Goal: Information Seeking & Learning: Learn about a topic

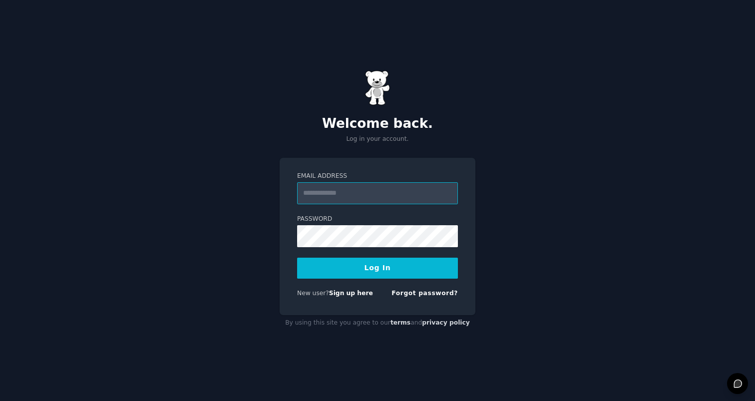
type input "**********"
click at [389, 268] on button "Log In" at bounding box center [377, 268] width 161 height 21
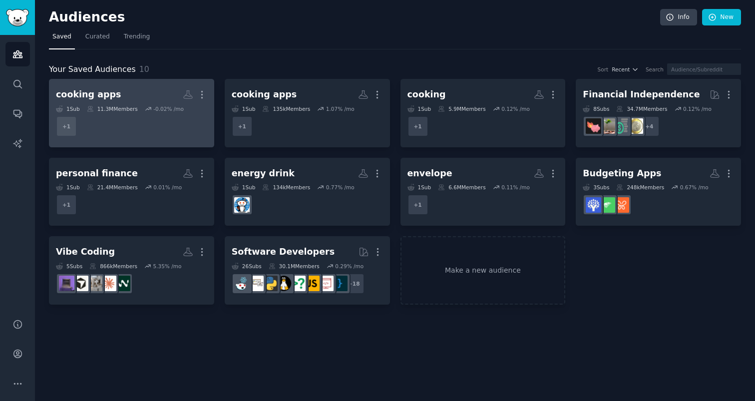
click at [115, 101] on h2 "cooking apps Custom Audience More" at bounding box center [131, 94] width 151 height 17
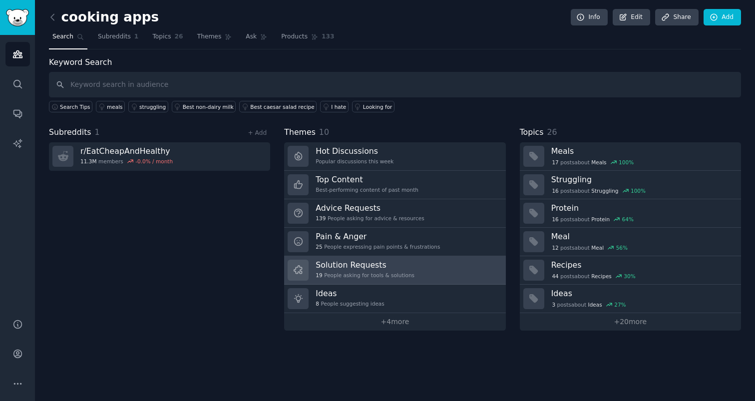
click at [391, 267] on h3 "Solution Requests" at bounding box center [365, 265] width 99 height 10
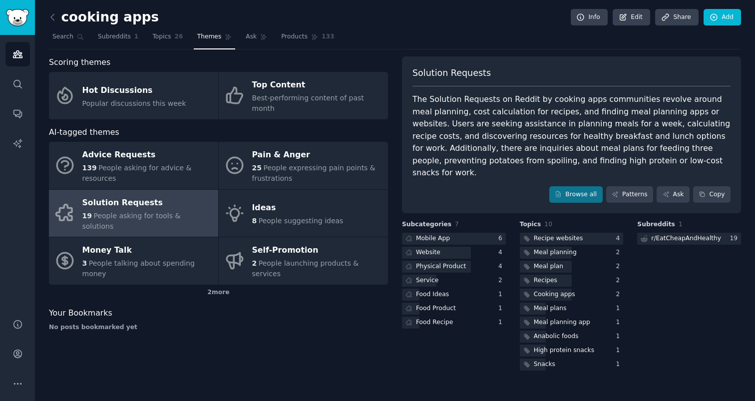
click at [490, 116] on div "The Solution Requests on Reddit by cooking apps communities revolve around meal…" at bounding box center [571, 136] width 318 height 86
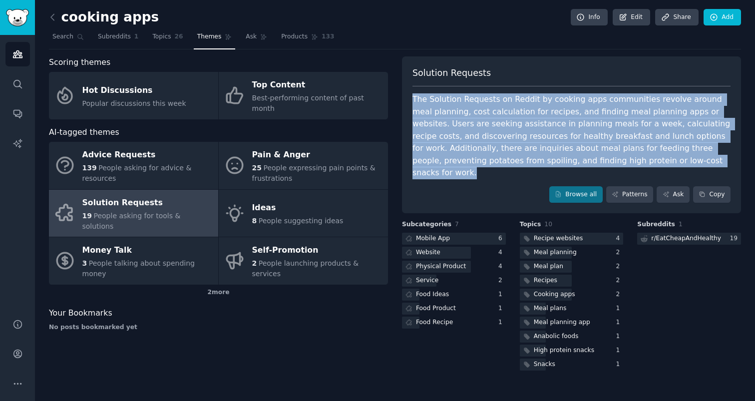
click at [490, 116] on div "The Solution Requests on Reddit by cooking apps communities revolve around meal…" at bounding box center [571, 136] width 318 height 86
click at [455, 113] on div "The Solution Requests on Reddit by cooking apps communities revolve around meal…" at bounding box center [571, 136] width 318 height 86
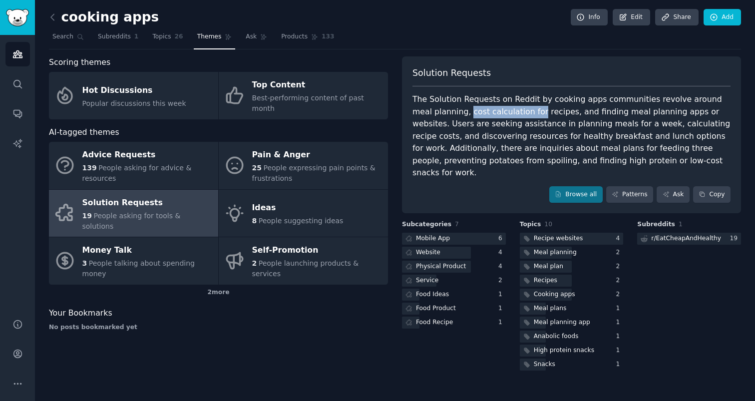
drag, startPoint x: 455, startPoint y: 113, endPoint x: 513, endPoint y: 114, distance: 57.4
click at [513, 114] on div "The Solution Requests on Reddit by cooking apps communities revolve around meal…" at bounding box center [571, 136] width 318 height 86
click at [535, 116] on div "The Solution Requests on Reddit by cooking apps communities revolve around meal…" at bounding box center [571, 136] width 318 height 86
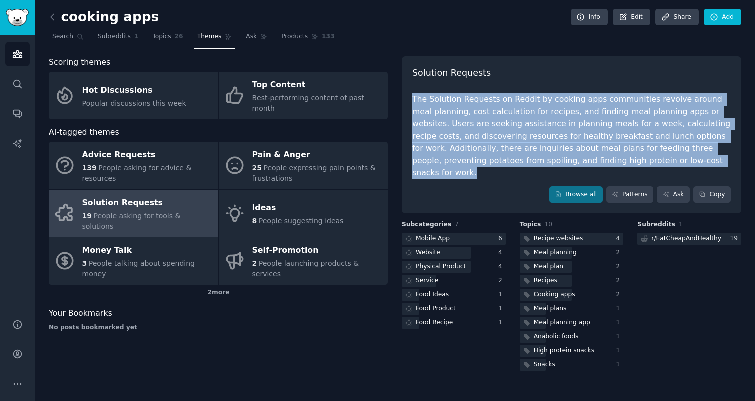
drag, startPoint x: 535, startPoint y: 116, endPoint x: 463, endPoint y: 114, distance: 72.5
click at [463, 114] on div "The Solution Requests on Reddit by cooking apps communities revolve around meal…" at bounding box center [571, 136] width 318 height 86
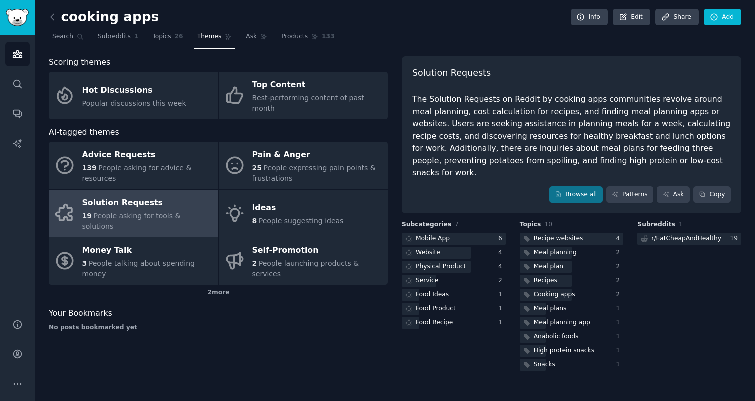
click at [430, 115] on div "The Solution Requests on Reddit by cooking apps communities revolve around meal…" at bounding box center [571, 136] width 318 height 86
drag, startPoint x: 430, startPoint y: 115, endPoint x: 484, endPoint y: 116, distance: 54.4
click at [484, 116] on div "The Solution Requests on Reddit by cooking apps communities revolve around meal…" at bounding box center [571, 136] width 318 height 86
click at [565, 111] on div "The Solution Requests on Reddit by cooking apps communities revolve around meal…" at bounding box center [571, 136] width 318 height 86
drag, startPoint x: 565, startPoint y: 111, endPoint x: 646, endPoint y: 111, distance: 80.4
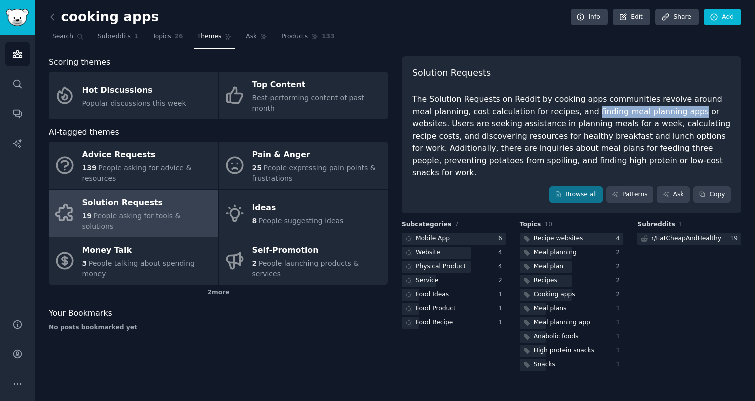
click at [646, 111] on div "The Solution Requests on Reddit by cooking apps communities revolve around meal…" at bounding box center [571, 136] width 318 height 86
click at [614, 126] on div "The Solution Requests on Reddit by cooking apps communities revolve around meal…" at bounding box center [571, 136] width 318 height 86
drag, startPoint x: 614, startPoint y: 126, endPoint x: 637, endPoint y: 126, distance: 23.5
click at [637, 126] on div "The Solution Requests on Reddit by cooking apps communities revolve around meal…" at bounding box center [571, 136] width 318 height 86
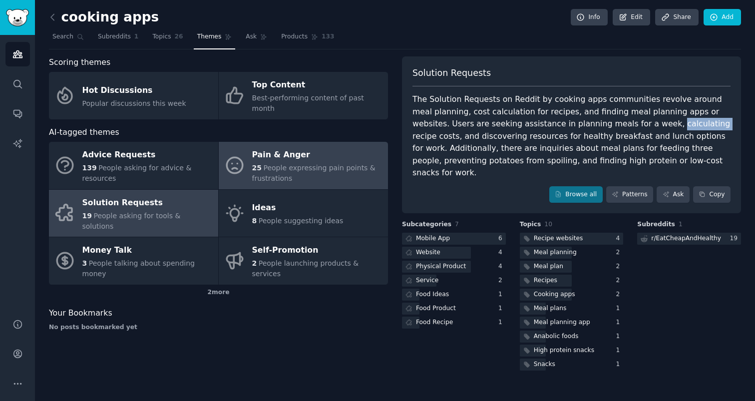
click at [337, 147] on div "Pain & Anger" at bounding box center [317, 155] width 131 height 16
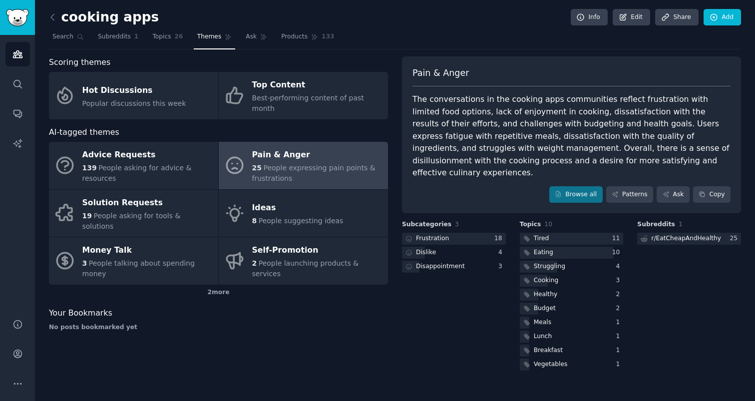
click at [653, 97] on div "The conversations in the cooking apps communities reflect frustration with limi…" at bounding box center [571, 136] width 318 height 86
drag, startPoint x: 653, startPoint y: 97, endPoint x: 693, endPoint y: 97, distance: 39.9
click at [693, 97] on div "The conversations in the cooking apps communities reflect frustration with limi…" at bounding box center [571, 136] width 318 height 86
click at [417, 111] on div "The conversations in the cooking apps communities reflect frustration with limi…" at bounding box center [571, 136] width 318 height 86
drag, startPoint x: 417, startPoint y: 111, endPoint x: 534, endPoint y: 113, distance: 116.9
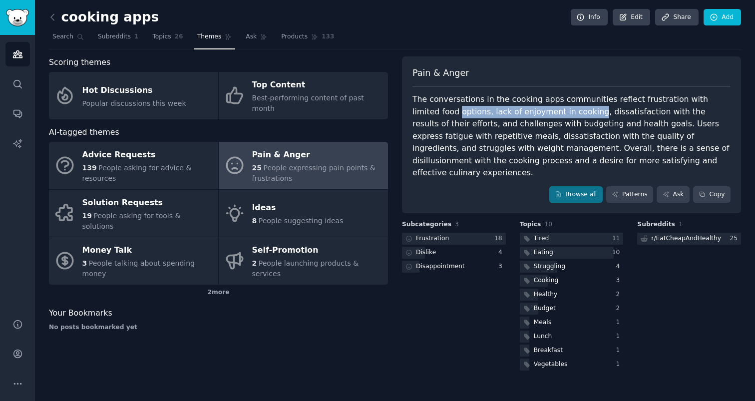
click at [535, 113] on div "The conversations in the cooking apps communities reflect frustration with limi…" at bounding box center [571, 136] width 318 height 86
click at [569, 114] on div "The conversations in the cooking apps communities reflect frustration with limi…" at bounding box center [571, 136] width 318 height 86
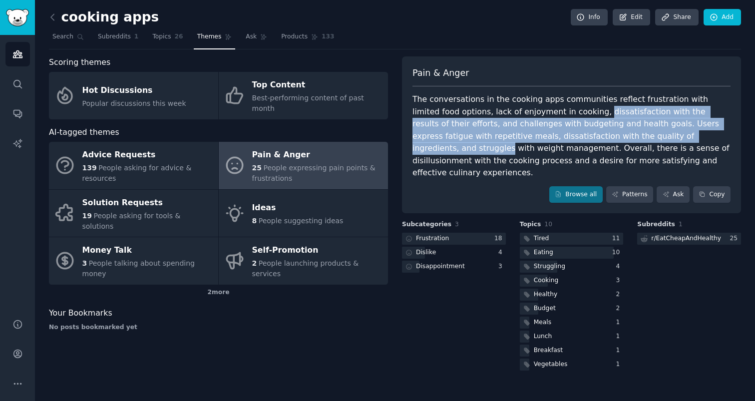
drag, startPoint x: 569, startPoint y: 114, endPoint x: 616, endPoint y: 136, distance: 52.0
click at [616, 136] on div "The conversations in the cooking apps communities reflect frustration with limi…" at bounding box center [571, 136] width 318 height 86
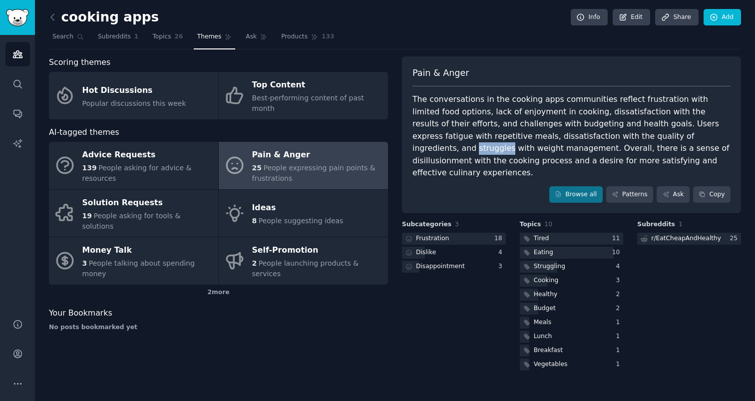
click at [616, 136] on div "The conversations in the cooking apps communities reflect frustration with limi…" at bounding box center [571, 136] width 318 height 86
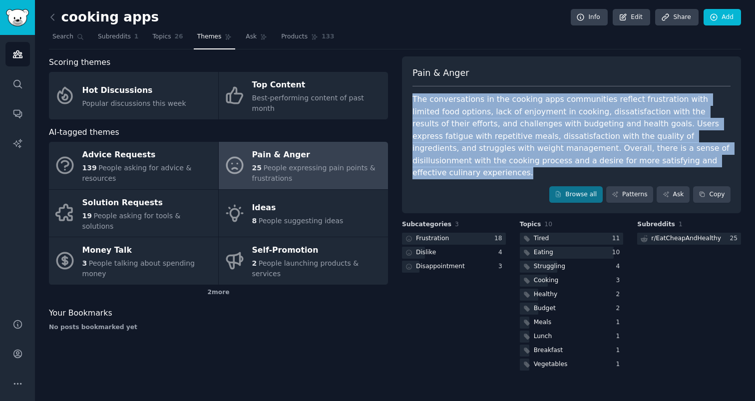
click at [616, 136] on div "The conversations in the cooking apps communities reflect frustration with limi…" at bounding box center [571, 136] width 318 height 86
click at [497, 110] on div "The conversations in the cooking apps communities reflect frustration with limi…" at bounding box center [571, 136] width 318 height 86
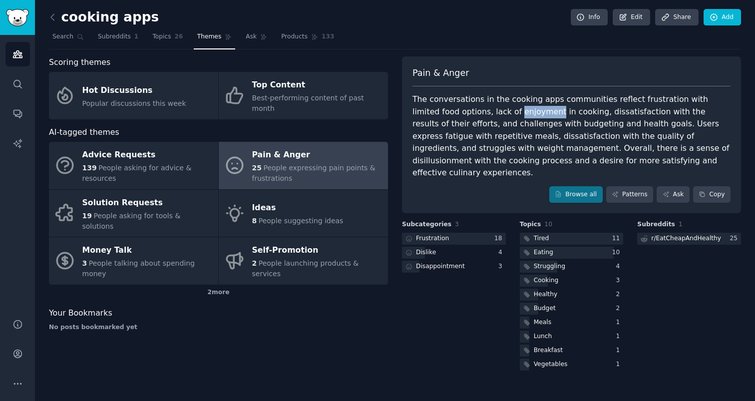
click at [497, 110] on div "The conversations in the cooking apps communities reflect frustration with limi…" at bounding box center [571, 136] width 318 height 86
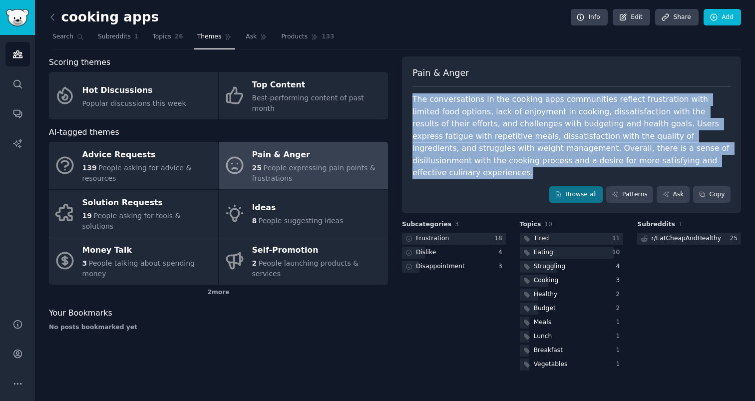
click at [497, 110] on div "The conversations in the cooking apps communities reflect frustration with limi…" at bounding box center [571, 136] width 318 height 86
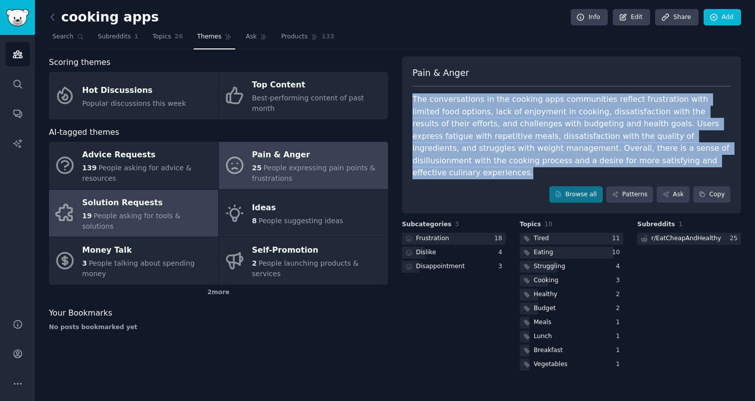
click at [123, 195] on div "Solution Requests" at bounding box center [147, 203] width 131 height 16
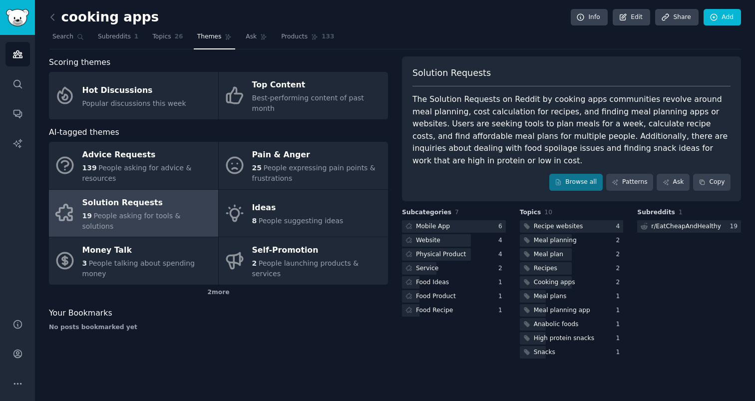
click at [506, 147] on div "The Solution Requests on Reddit by cooking apps communities revolve around meal…" at bounding box center [571, 129] width 318 height 73
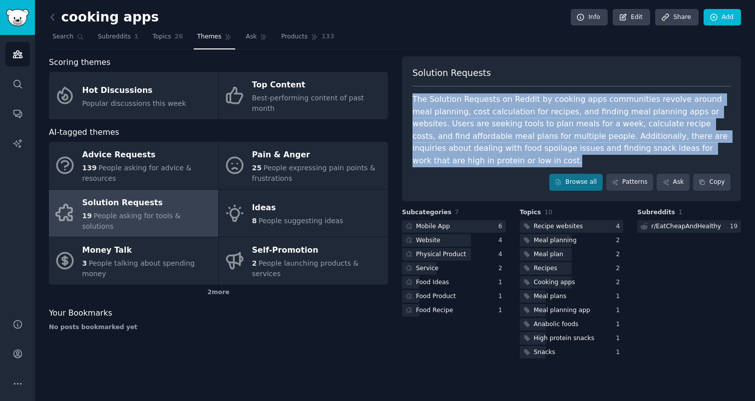
click at [506, 147] on div "The Solution Requests on Reddit by cooking apps communities revolve around meal…" at bounding box center [571, 129] width 318 height 73
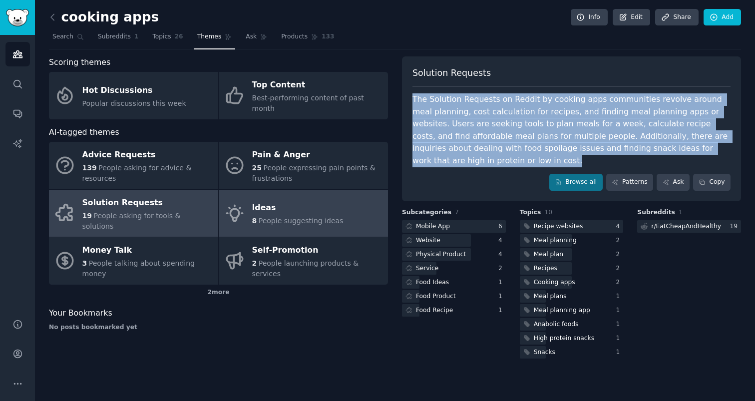
click at [336, 200] on div "Ideas" at bounding box center [297, 208] width 91 height 16
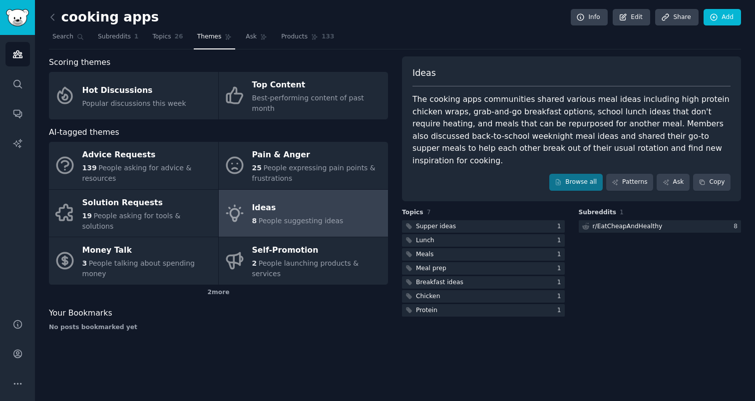
click at [586, 127] on div "The cooking apps communities shared various meal ideas including high protein c…" at bounding box center [571, 129] width 318 height 73
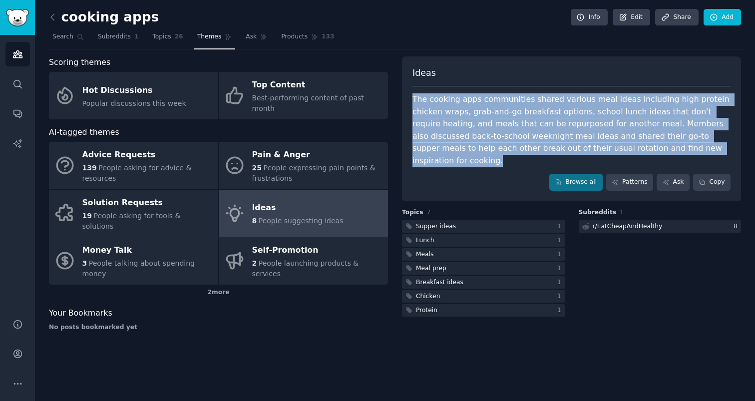
click at [586, 127] on div "The cooking apps communities shared various meal ideas including high protein c…" at bounding box center [571, 129] width 318 height 73
copy div "The cooking apps communities shared various meal ideas including high protein c…"
